Goal: Task Accomplishment & Management: Use online tool/utility

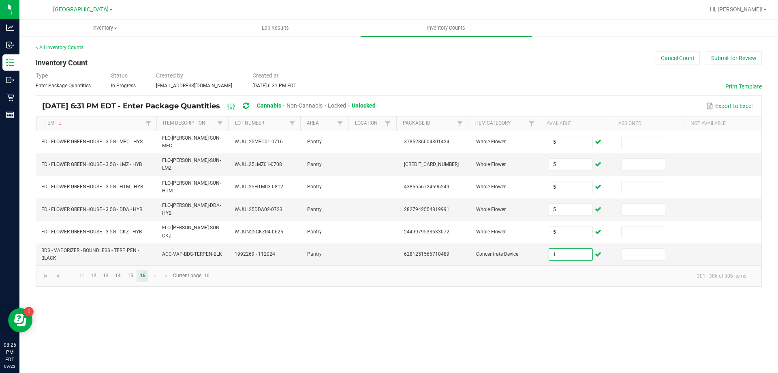
type input "1"
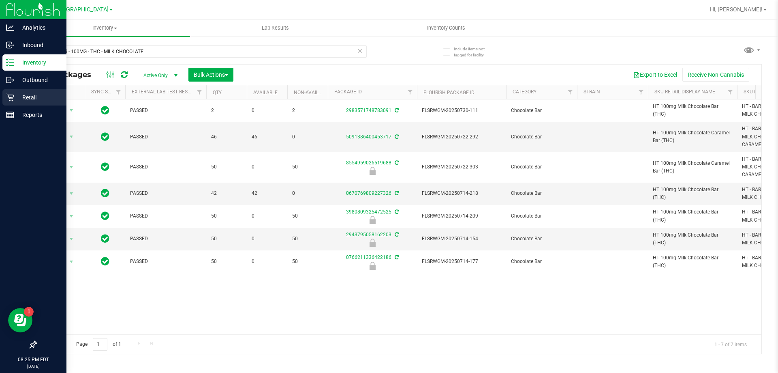
click at [0, 97] on link "Retail" at bounding box center [33, 97] width 66 height 17
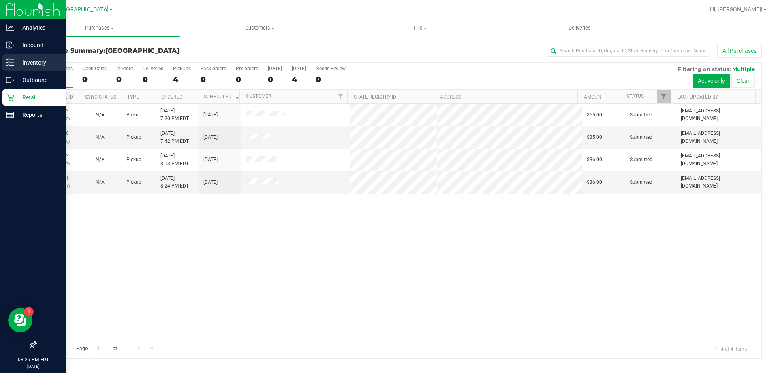
click at [35, 63] on p "Inventory" at bounding box center [38, 63] width 49 height 10
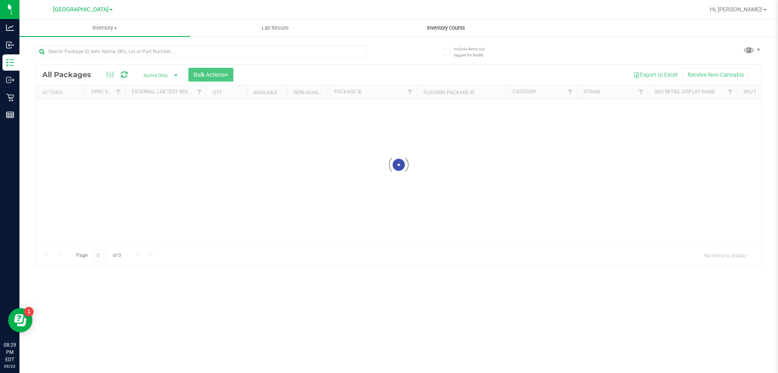
click at [454, 21] on uib-tab-heading "Inventory Counts" at bounding box center [446, 28] width 170 height 16
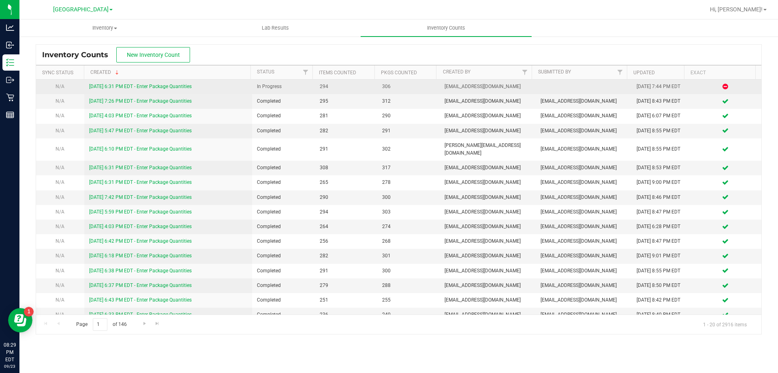
click at [152, 87] on link "[DATE] 6:31 PM EDT - Enter Package Quantities" at bounding box center [140, 87] width 103 height 6
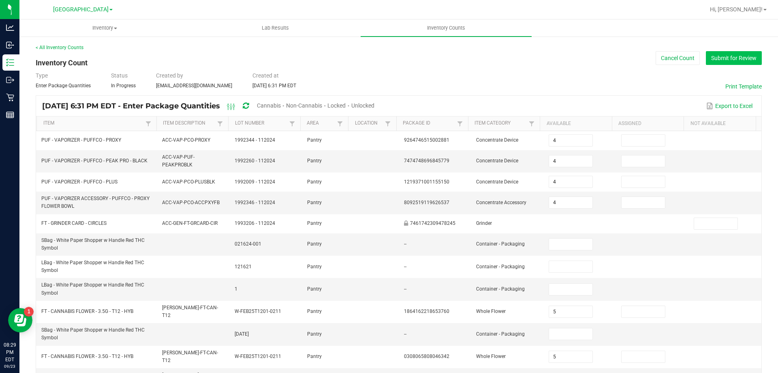
click at [720, 57] on button "Submit for Review" at bounding box center [734, 58] width 56 height 14
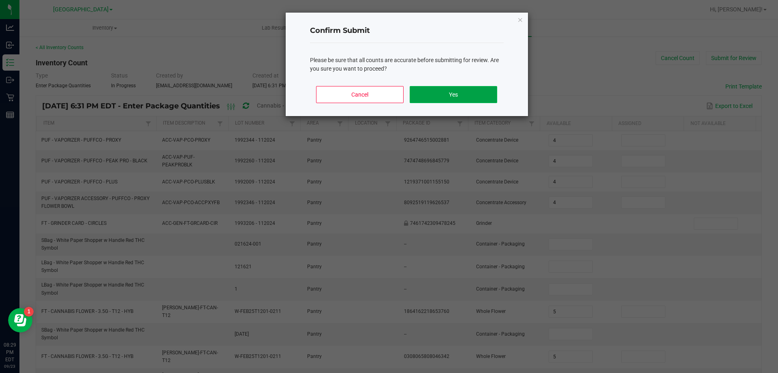
click at [466, 102] on button "Yes" at bounding box center [453, 94] width 87 height 17
